Goal: Information Seeking & Learning: Learn about a topic

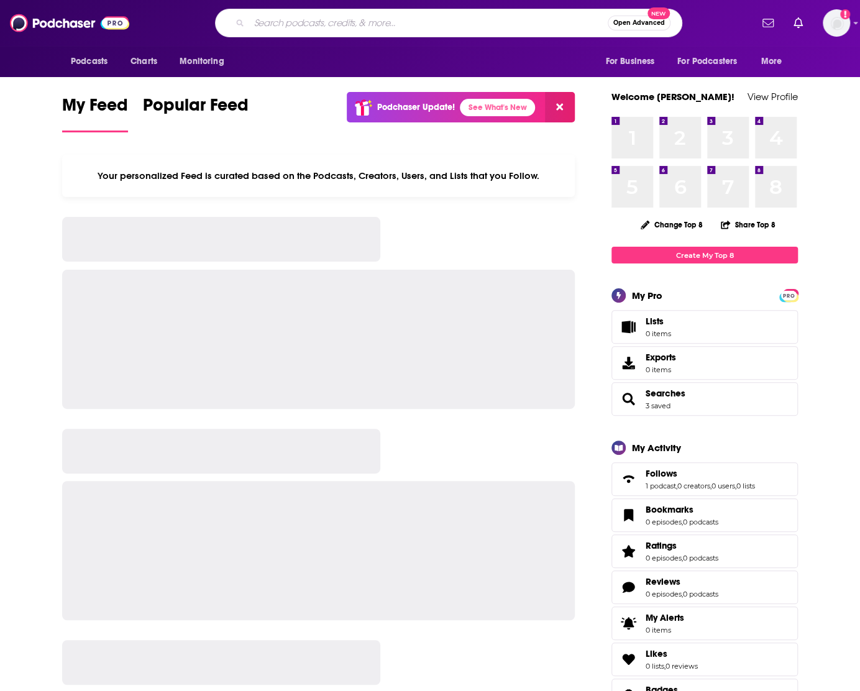
click at [279, 22] on input "Search podcasts, credits, & more..." at bounding box center [428, 23] width 358 height 20
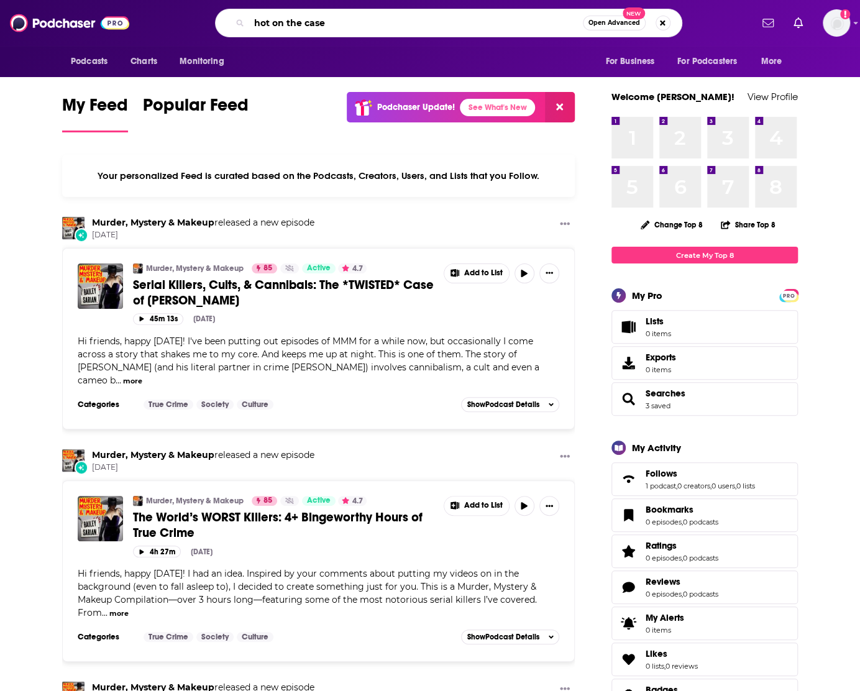
type input "hot on the case"
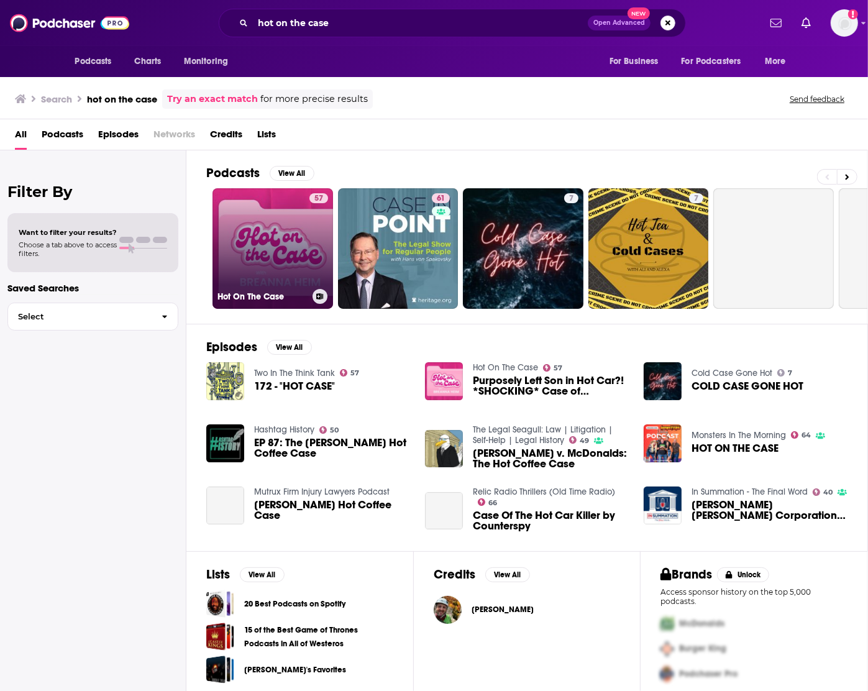
click at [261, 221] on link "57 Hot On The Case" at bounding box center [272, 248] width 121 height 121
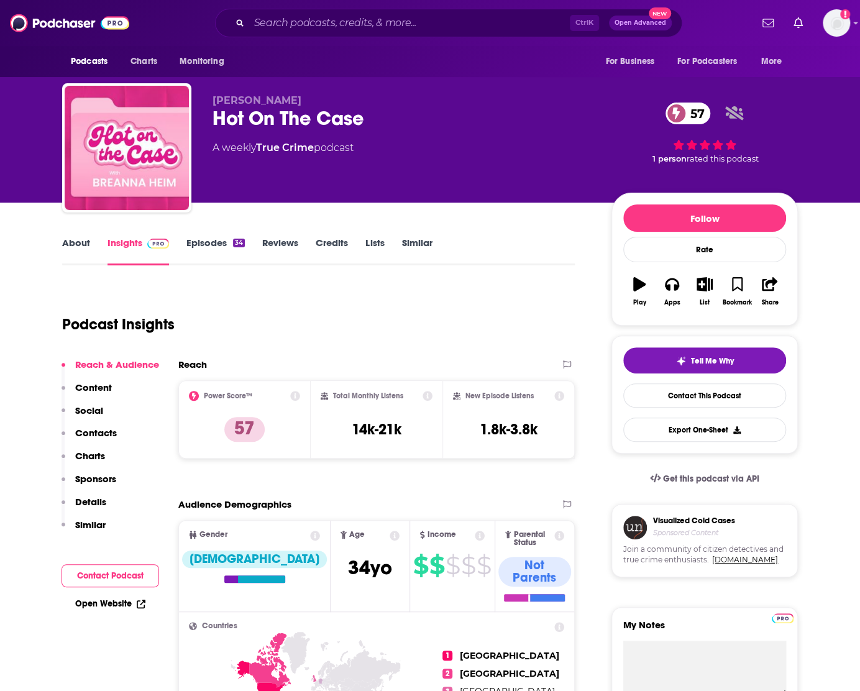
click at [207, 247] on link "Episodes 34" at bounding box center [215, 251] width 58 height 29
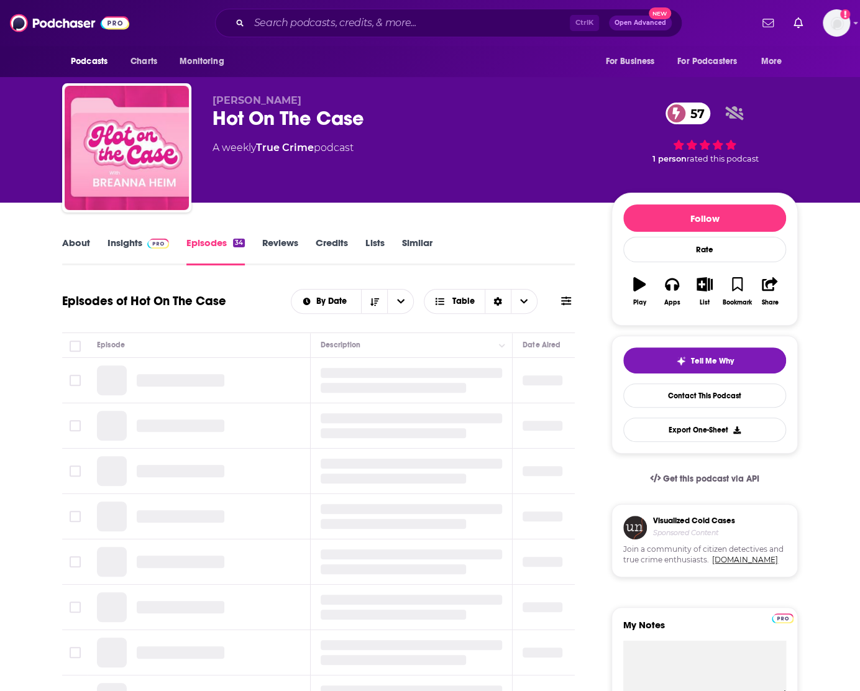
click at [157, 245] on img at bounding box center [158, 244] width 22 height 10
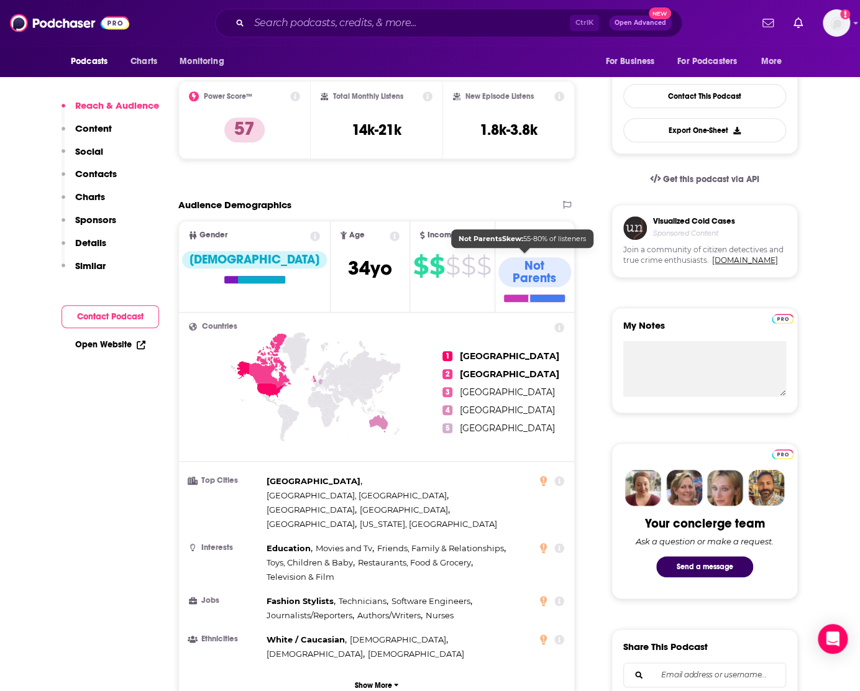
scroll to position [339, 0]
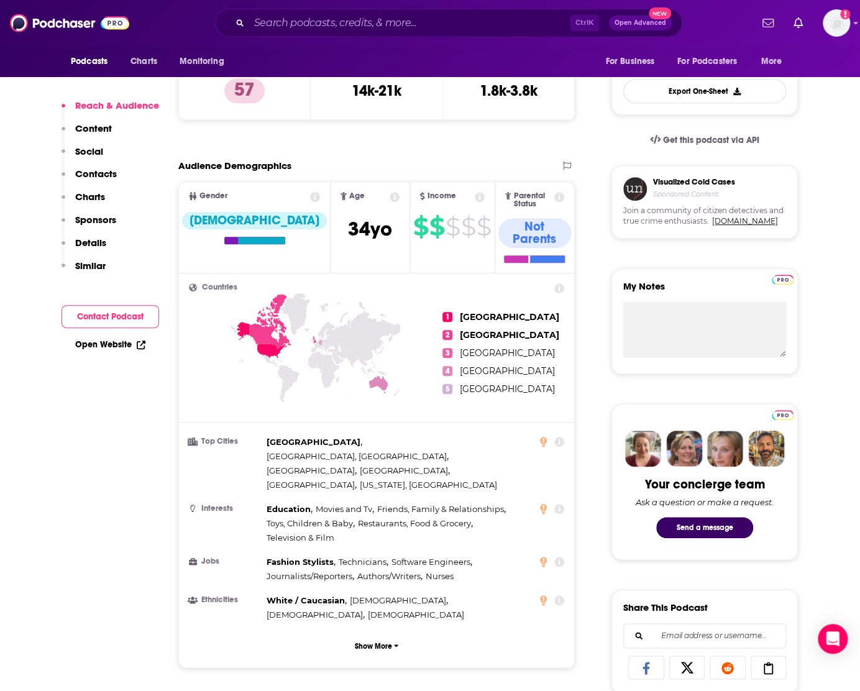
drag, startPoint x: 111, startPoint y: 414, endPoint x: 234, endPoint y: 291, distance: 173.5
